Goal: Information Seeking & Learning: Learn about a topic

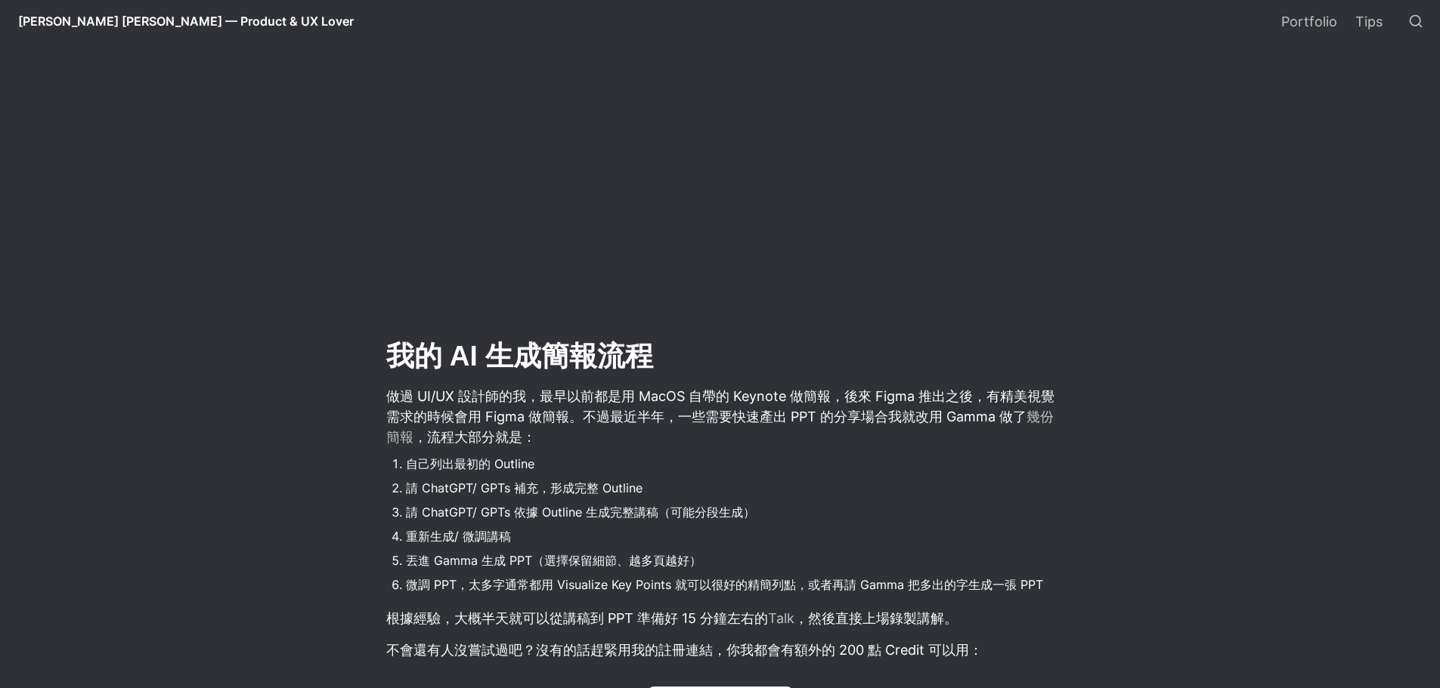
scroll to position [756, 0]
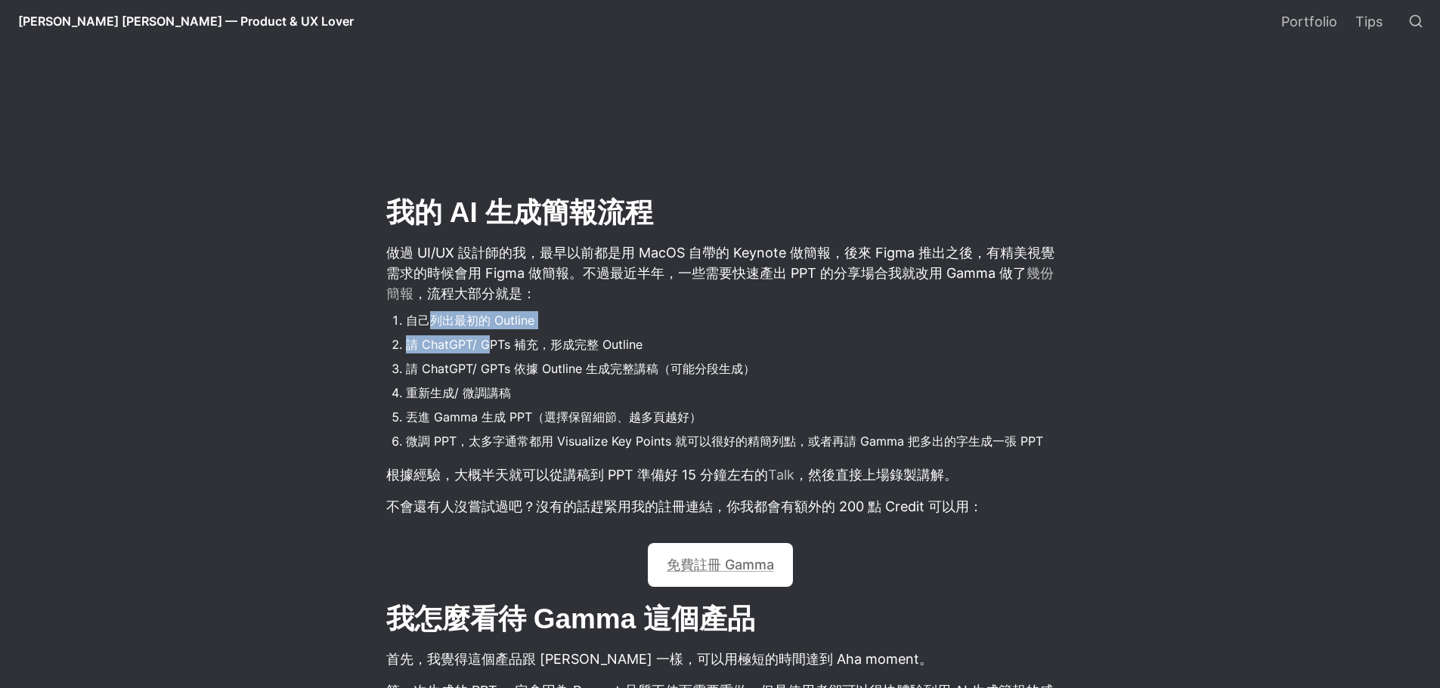
drag, startPoint x: 435, startPoint y: 329, endPoint x: 578, endPoint y: 356, distance: 146.0
click at [496, 336] on ol "自己列出最初的 Outline 請 ChatGPT/ GPTs 補充，形成完整 Outline 請 ChatGPT/ GPTs 依據 Outline 生成完整…" at bounding box center [720, 381] width 671 height 147
click at [673, 373] on li "請 ChatGPT/ GPTs 依據 Outline 生成完整講稿（可能分段生成）" at bounding box center [731, 368] width 650 height 23
drag, startPoint x: 403, startPoint y: 343, endPoint x: 653, endPoint y: 348, distance: 250.2
click at [653, 348] on li "請 ChatGPT/ GPTs 補充，形成完整 Outline" at bounding box center [731, 344] width 650 height 23
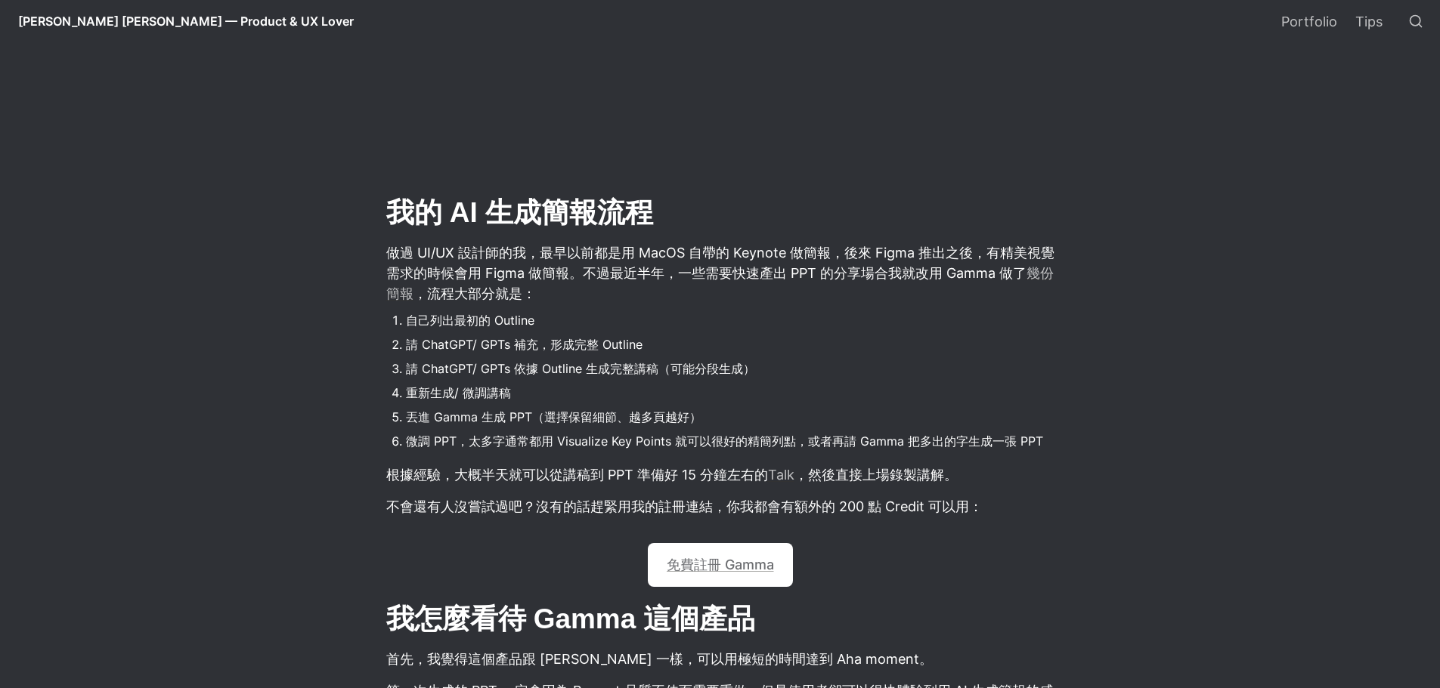
click at [617, 385] on li "重新生成/ 微調講稿" at bounding box center [731, 393] width 650 height 23
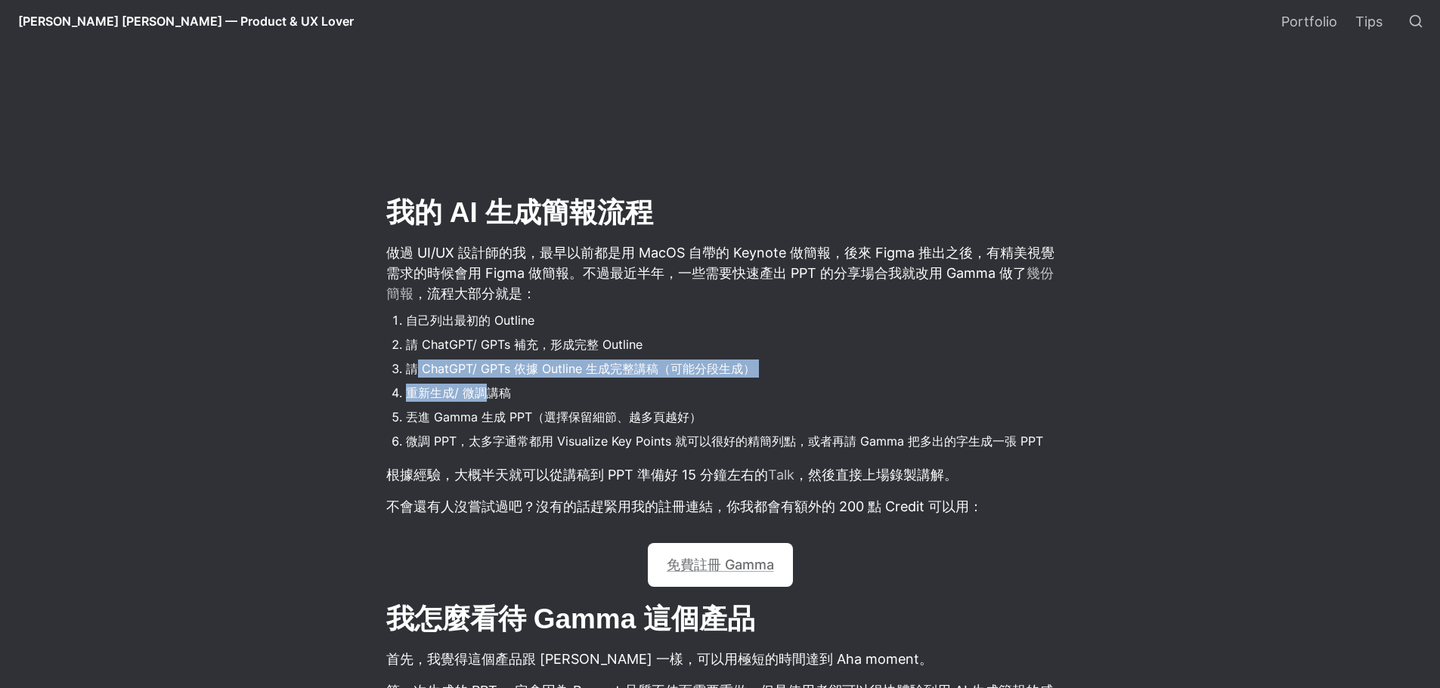
drag, startPoint x: 423, startPoint y: 382, endPoint x: 527, endPoint y: 402, distance: 106.3
click at [493, 401] on ol "自己列出最初的 Outline 請 ChatGPT/ GPTs 補充，形成完整 Outline 請 ChatGPT/ GPTs 依據 Outline 生成完整…" at bounding box center [720, 381] width 671 height 147
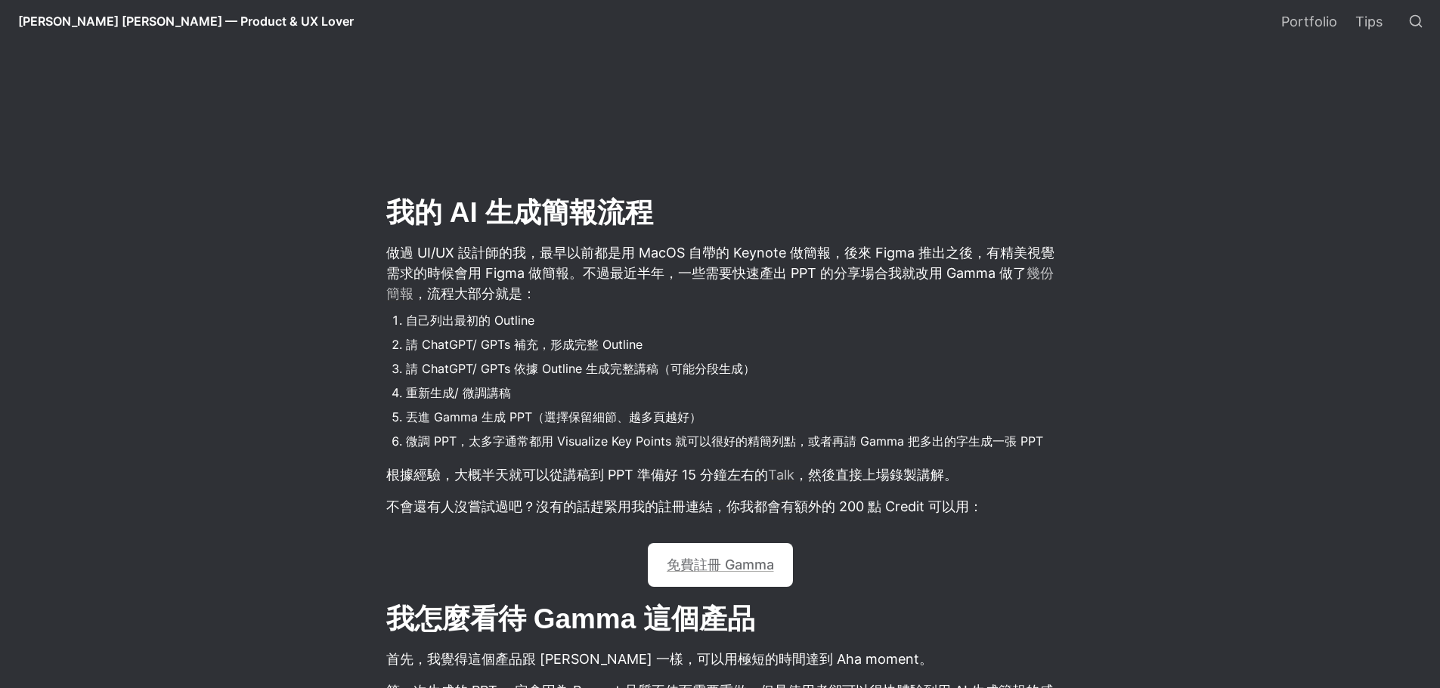
click at [531, 402] on li "重新生成/ 微調講稿" at bounding box center [731, 393] width 650 height 23
drag, startPoint x: 442, startPoint y: 393, endPoint x: 393, endPoint y: 397, distance: 49.3
click at [406, 397] on li "重新生成/ 微調講稿" at bounding box center [731, 393] width 650 height 23
click at [572, 408] on li "丟進 Gamma 生成 PPT（選擇保留細節、越多頁越好）" at bounding box center [731, 417] width 650 height 23
drag, startPoint x: 594, startPoint y: 372, endPoint x: 798, endPoint y: 371, distance: 204.0
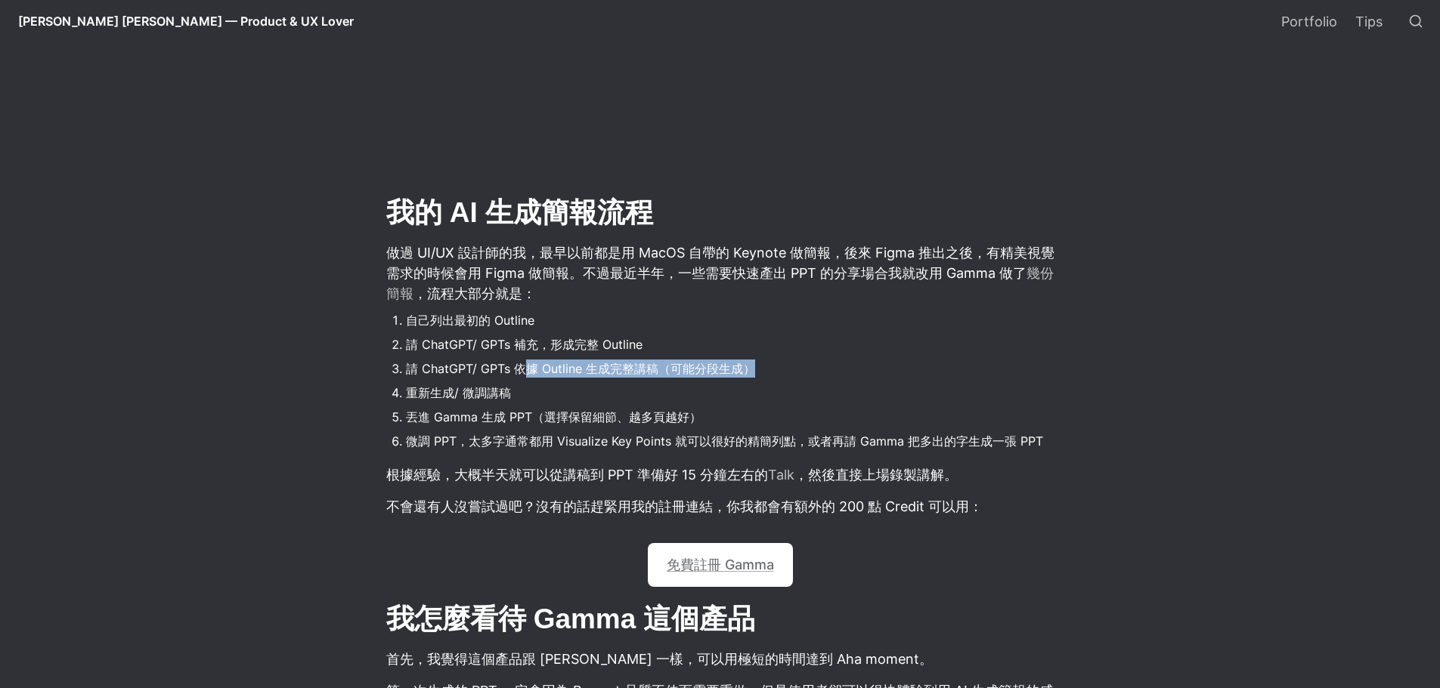
click at [797, 371] on li "請 ChatGPT/ GPTs 依據 Outline 生成完整講稿（可能分段生成）" at bounding box center [731, 368] width 650 height 23
drag, startPoint x: 805, startPoint y: 373, endPoint x: 516, endPoint y: 394, distance: 289.4
click at [805, 373] on li "請 ChatGPT/ GPTs 依據 Outline 生成完整講稿（可能分段生成）" at bounding box center [731, 368] width 650 height 23
drag, startPoint x: 430, startPoint y: 375, endPoint x: 605, endPoint y: 394, distance: 176.4
click at [560, 375] on li "請 ChatGPT/ GPTs 依據 Outline 生成完整講稿（可能分段生成）" at bounding box center [731, 368] width 650 height 23
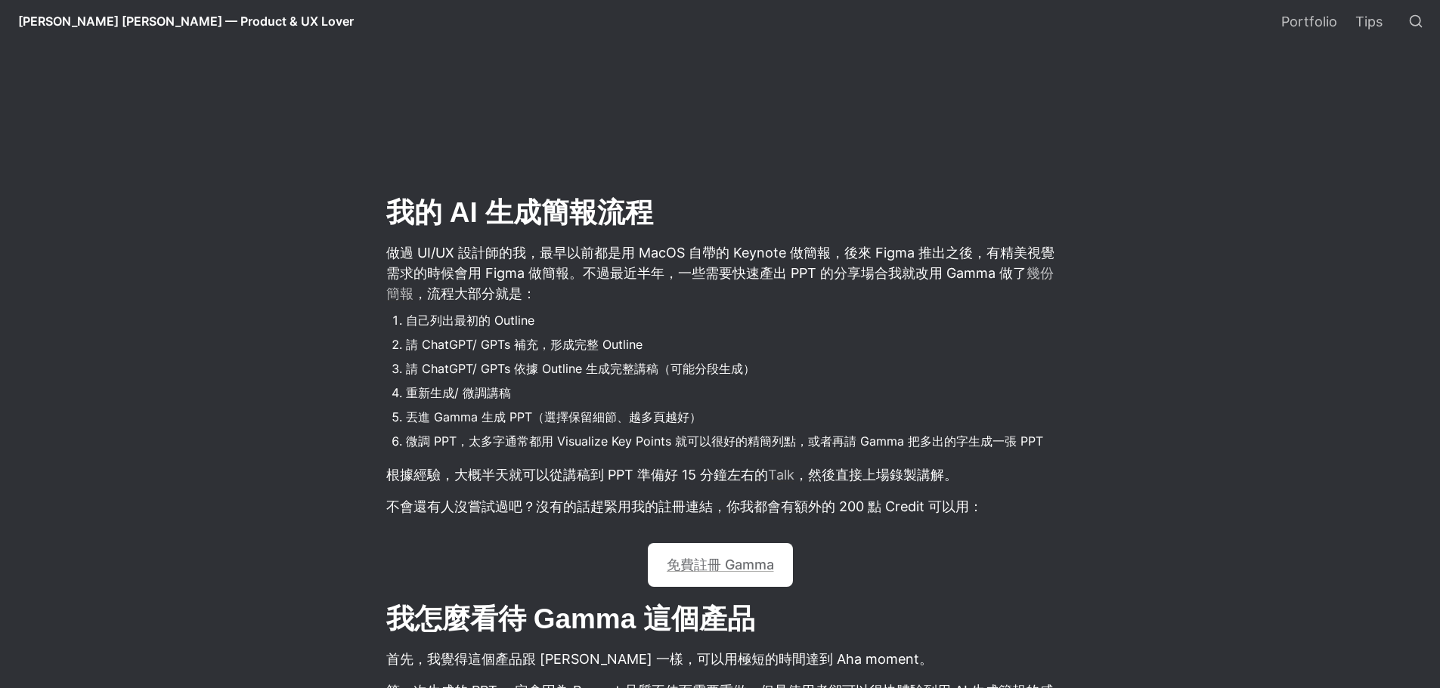
click at [605, 394] on li "重新生成/ 微調講稿" at bounding box center [731, 393] width 650 height 23
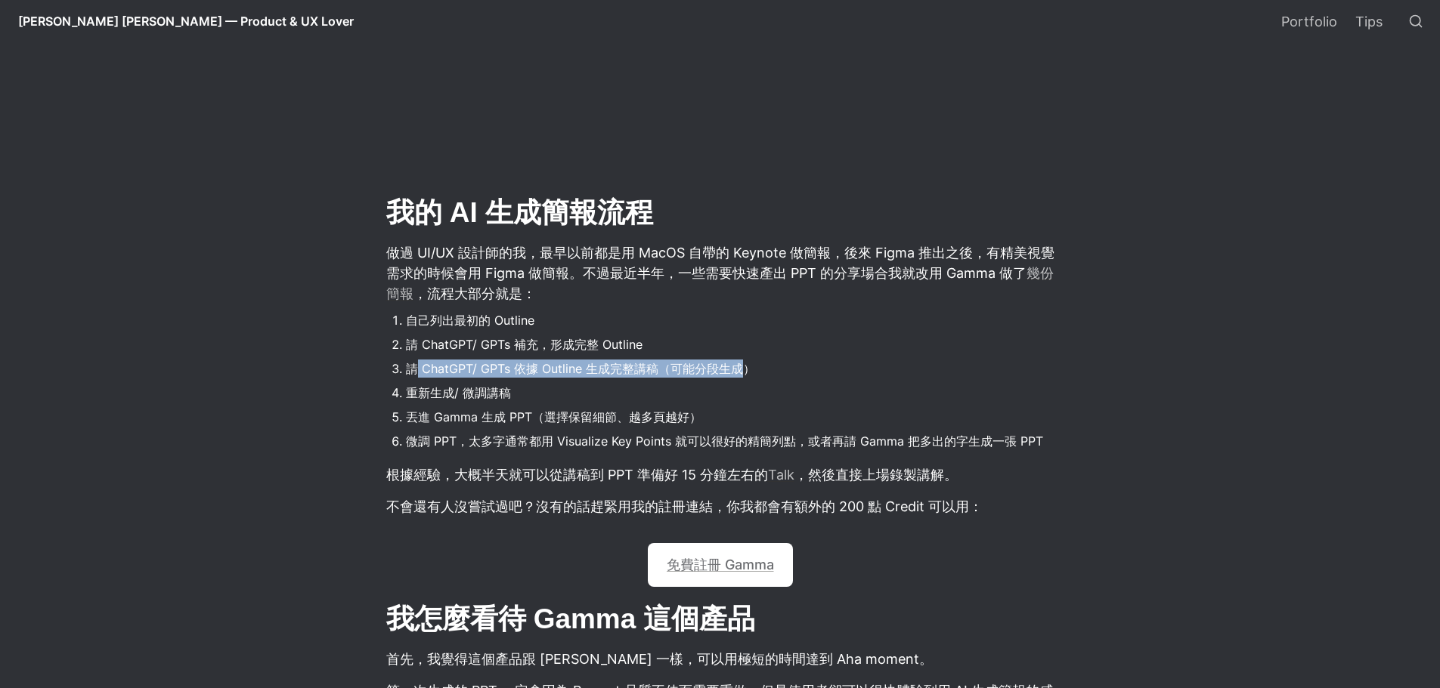
drag, startPoint x: 413, startPoint y: 376, endPoint x: 738, endPoint y: 377, distance: 324.9
click at [738, 377] on li "請 ChatGPT/ GPTs 依據 Outline 生成完整講稿（可能分段生成）" at bounding box center [731, 368] width 650 height 23
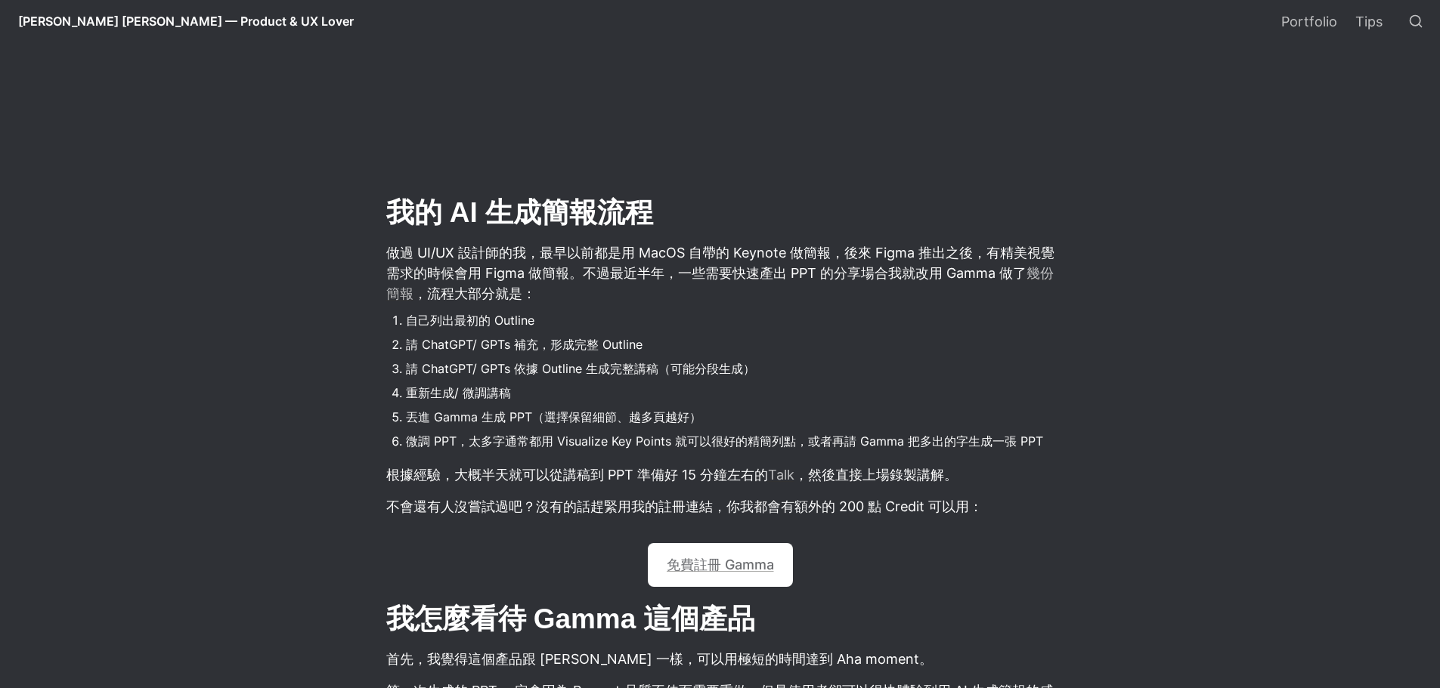
click at [771, 387] on li "重新生成/ 微調講稿" at bounding box center [731, 393] width 650 height 23
drag, startPoint x: 560, startPoint y: 370, endPoint x: 802, endPoint y: 370, distance: 241.8
click at [802, 370] on li "請 ChatGPT/ GPTs 依據 Outline 生成完整講稿（可能分段生成）" at bounding box center [731, 368] width 650 height 23
drag, startPoint x: 771, startPoint y: 397, endPoint x: 747, endPoint y: 392, distance: 23.9
click at [769, 397] on li "重新生成/ 微調講稿" at bounding box center [731, 393] width 650 height 23
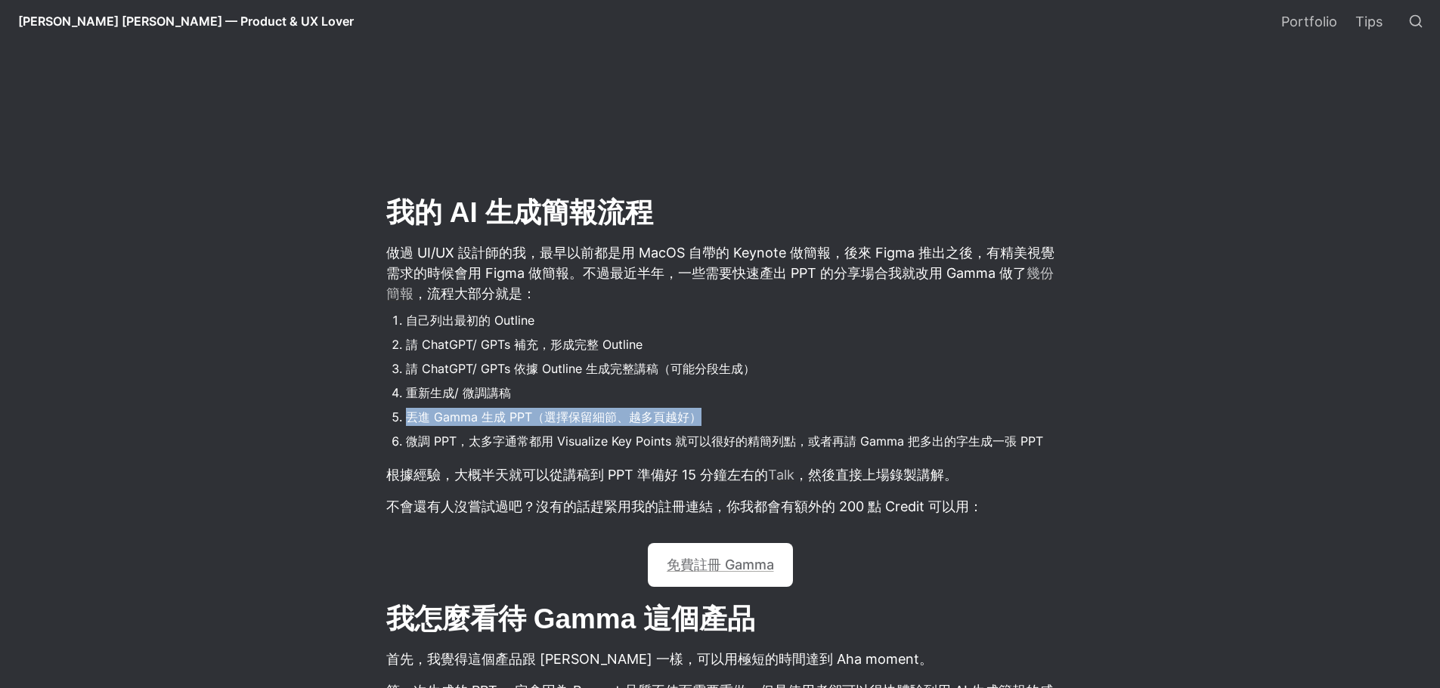
drag, startPoint x: 406, startPoint y: 414, endPoint x: 685, endPoint y: 397, distance: 279.4
click at [741, 416] on li "丟進 Gamma 生成 PPT（選擇保留細節、越多頁越好）" at bounding box center [731, 417] width 650 height 23
drag, startPoint x: 459, startPoint y: 354, endPoint x: 389, endPoint y: 311, distance: 81.8
click at [457, 354] on li "請 ChatGPT/ GPTs 補充，形成完整 Outline" at bounding box center [731, 344] width 650 height 23
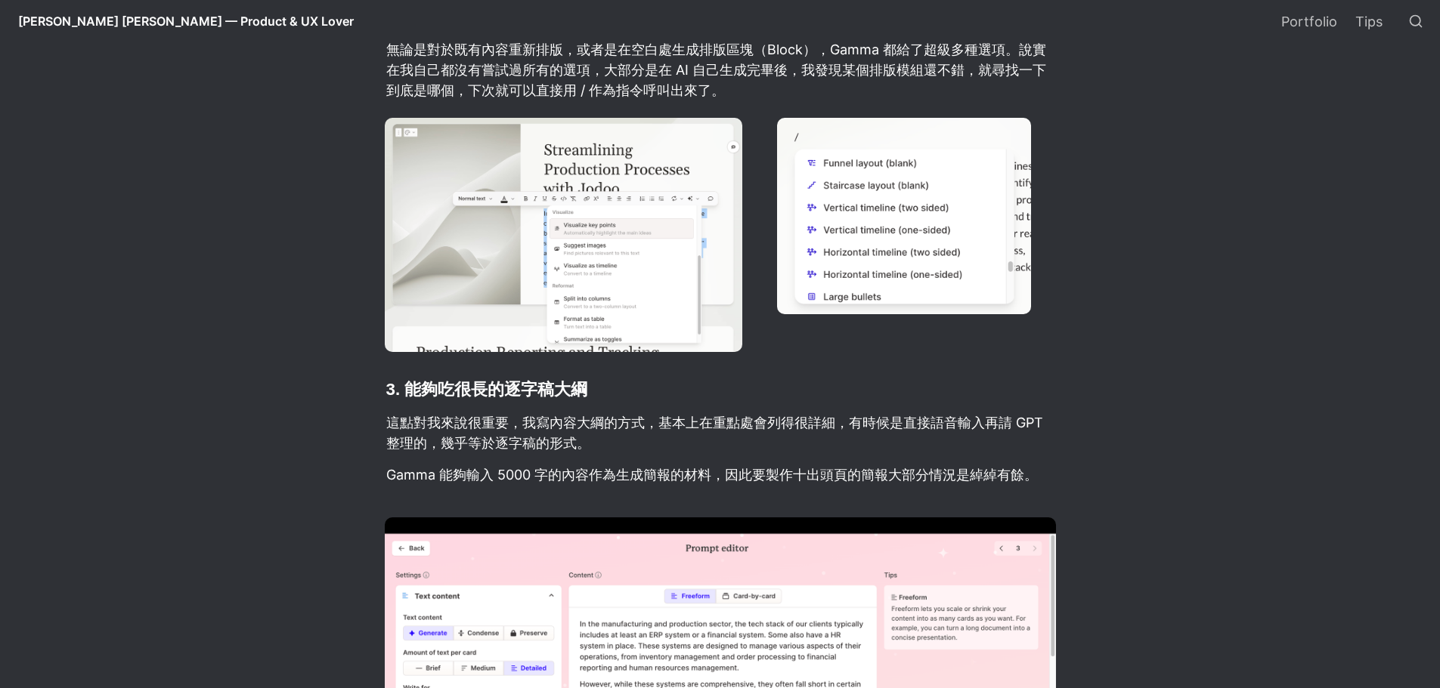
scroll to position [1662, 0]
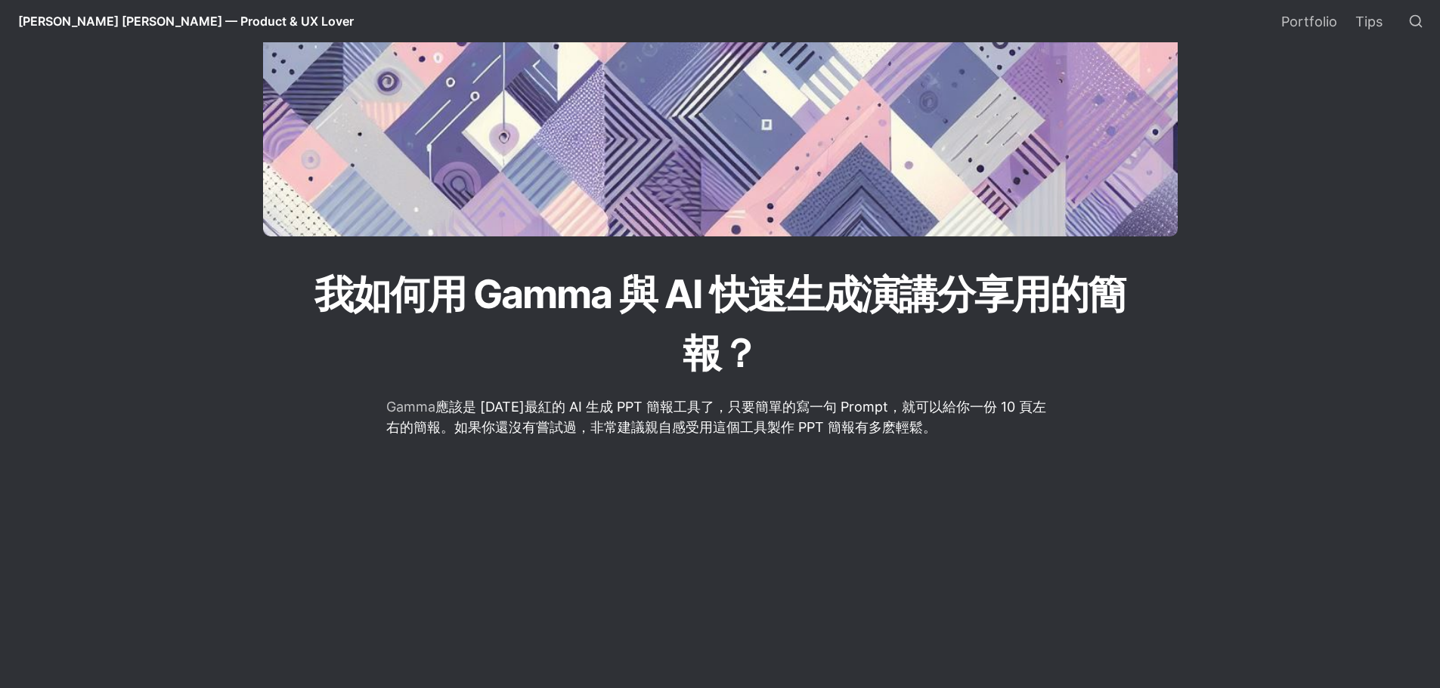
scroll to position [302, 0]
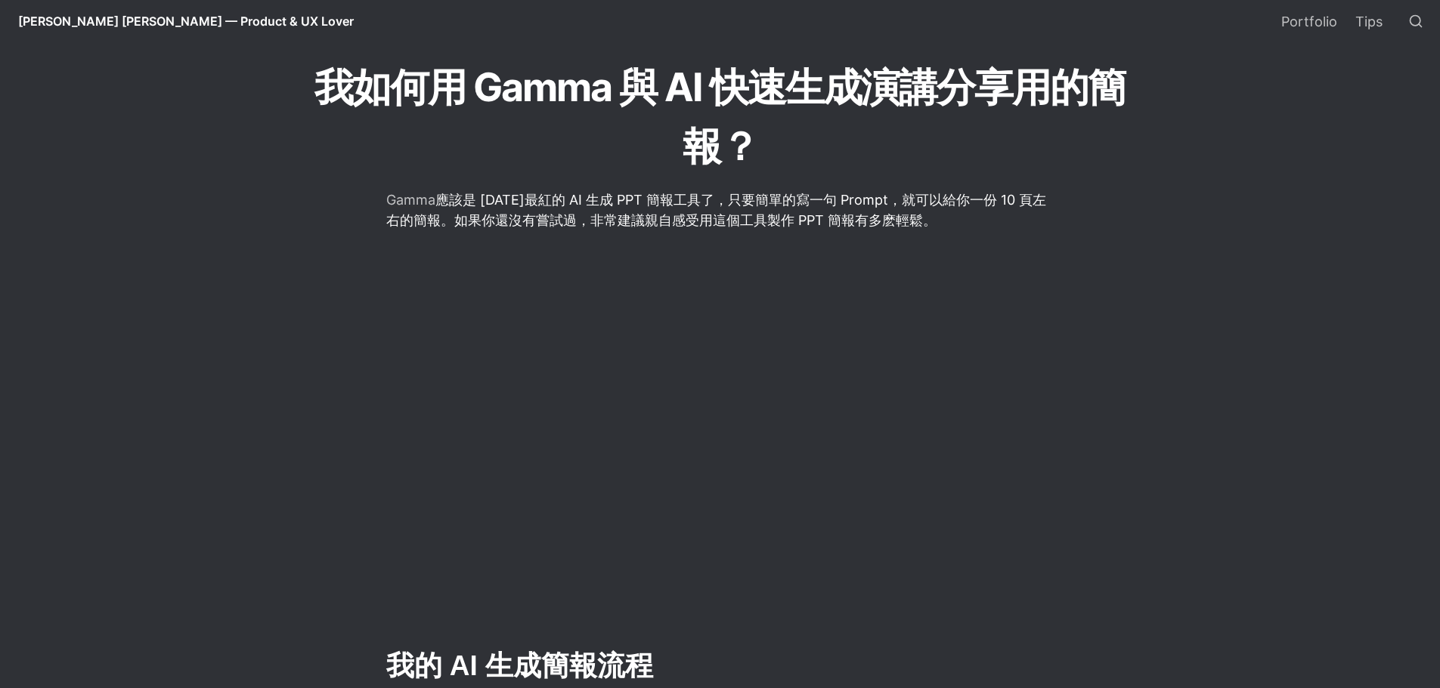
drag, startPoint x: 603, startPoint y: 199, endPoint x: 971, endPoint y: 222, distance: 368.7
click at [971, 222] on p "Gamma 應該是 [DATE]最紅的 AI 生成 PPT 簡報工具了，只要簡單的寫一句 Prompt，就可以給你一份 10 頁左右的簡報。如果你還沒有嘗試過…" at bounding box center [720, 209] width 671 height 45
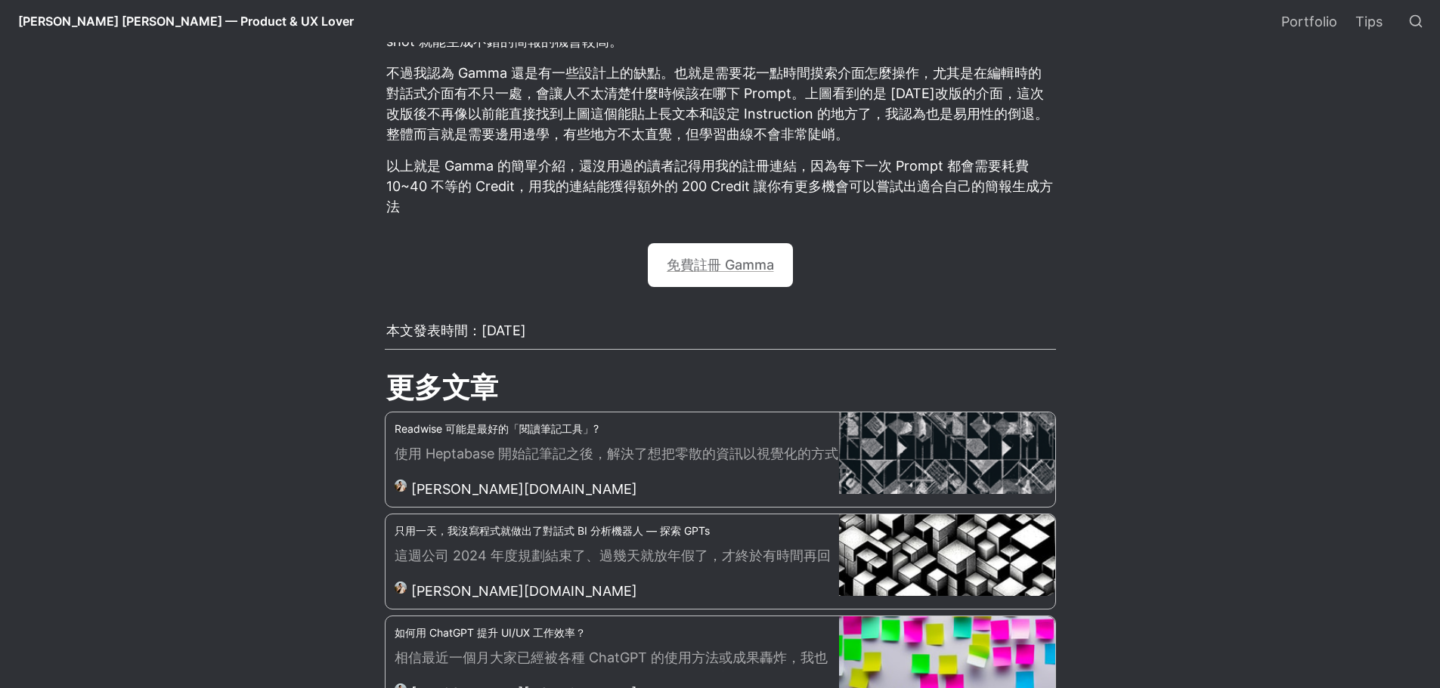
scroll to position [3013, 0]
